Goal: Find specific page/section

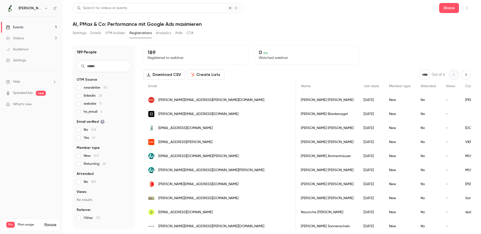
scroll to position [0, 239]
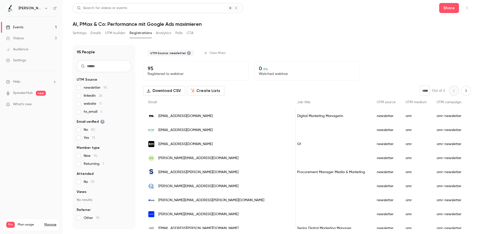
click at [87, 87] on span "newsletter 95" at bounding box center [96, 87] width 24 height 5
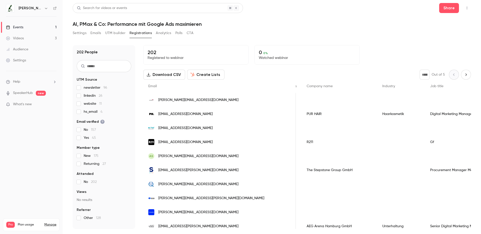
scroll to position [0, 200]
